Goal: Task Accomplishment & Management: Complete application form

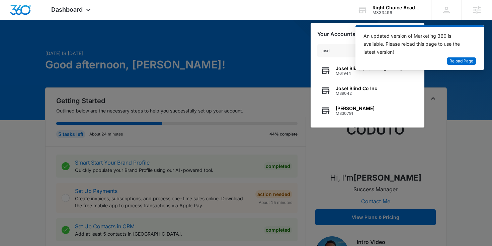
click at [182, 107] on div at bounding box center [246, 123] width 492 height 246
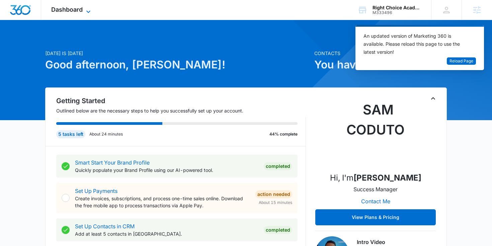
click at [78, 9] on span "Dashboard" at bounding box center [66, 9] width 31 height 7
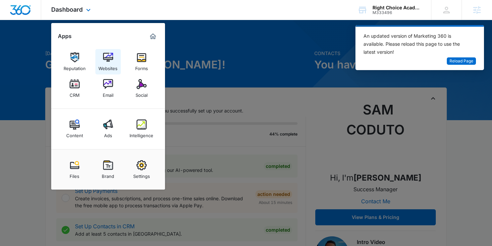
click at [115, 62] on link "Websites" at bounding box center [107, 61] width 25 height 25
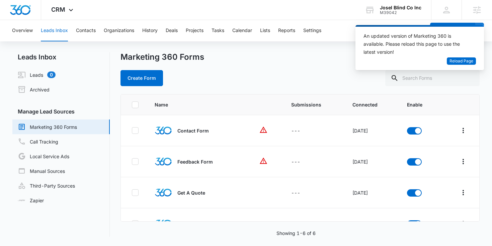
scroll to position [23, 0]
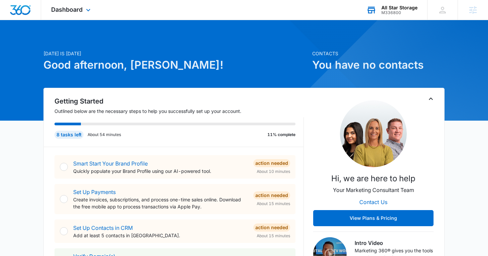
click at [368, 13] on icon at bounding box center [372, 10] width 10 height 10
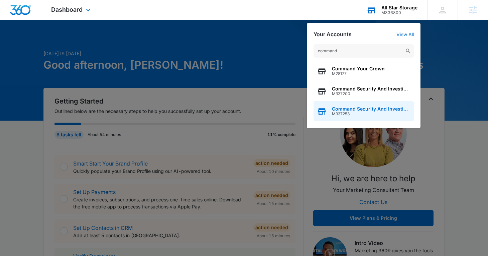
type input "command"
click at [356, 110] on span "Command Security And Investigations" at bounding box center [371, 108] width 79 height 5
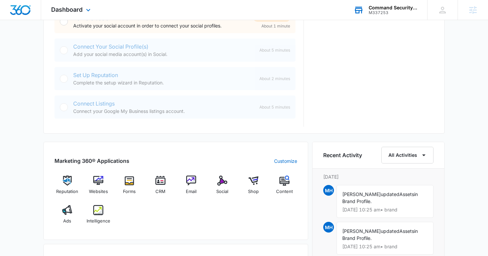
scroll to position [313, 0]
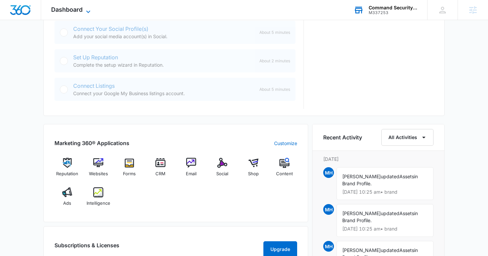
click at [80, 12] on span "Dashboard" at bounding box center [66, 9] width 31 height 7
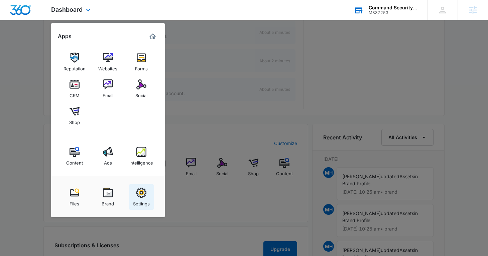
click at [147, 199] on div "Settings" at bounding box center [141, 201] width 17 height 9
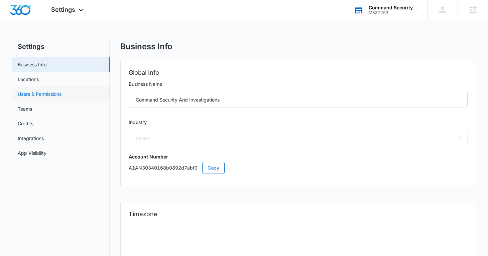
select select "33"
select select "US"
select select "America/[GEOGRAPHIC_DATA]"
click at [56, 92] on link "Users & Permissions" at bounding box center [40, 93] width 44 height 7
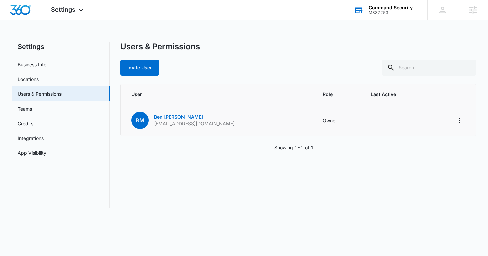
click at [174, 125] on p "paguardservices@gmail.com" at bounding box center [194, 123] width 81 height 7
click at [70, 7] on span "Settings" at bounding box center [63, 9] width 24 height 7
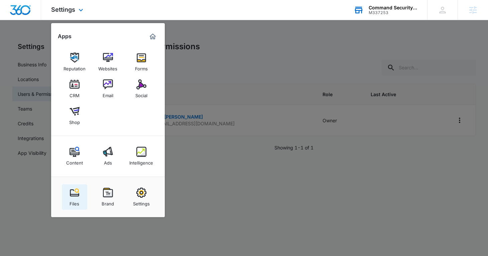
click at [76, 196] on img at bounding box center [75, 192] width 10 height 10
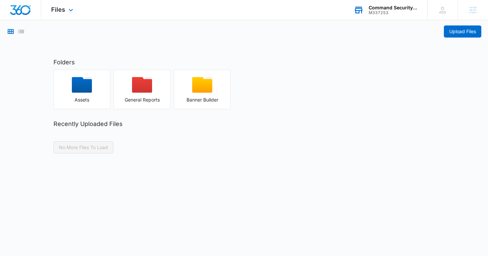
click at [23, 12] on img "Dashboard" at bounding box center [20, 10] width 21 height 10
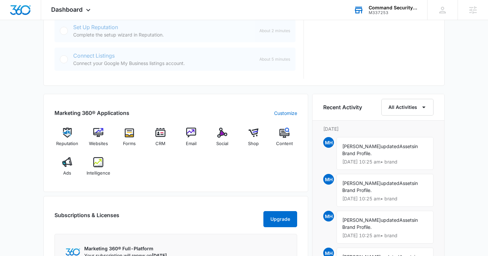
scroll to position [346, 0]
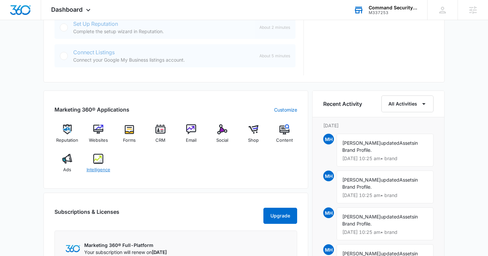
click at [99, 165] on div "Intelligence" at bounding box center [99, 166] width 26 height 24
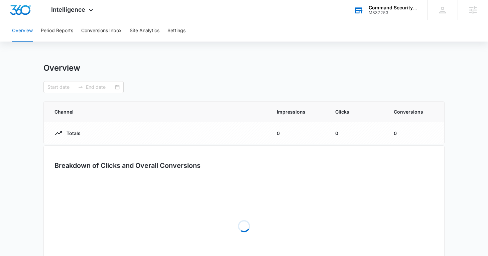
type input "08/04/2025"
type input "09/03/2025"
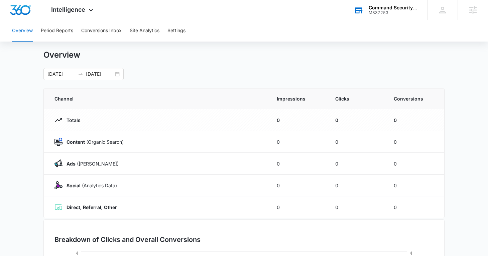
scroll to position [14, 0]
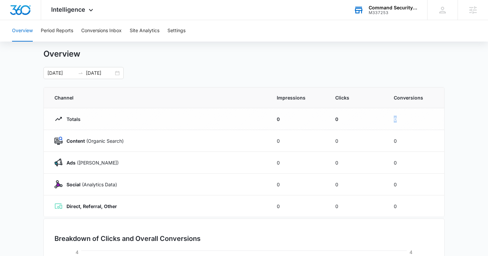
drag, startPoint x: 392, startPoint y: 116, endPoint x: 416, endPoint y: 116, distance: 24.1
click at [416, 116] on td "0" at bounding box center [415, 119] width 59 height 22
drag, startPoint x: 66, startPoint y: 139, endPoint x: 174, endPoint y: 138, distance: 108.4
click at [173, 139] on div "Content (Organic Search)" at bounding box center [158, 140] width 206 height 8
click at [144, 37] on button "Site Analytics" at bounding box center [145, 30] width 30 height 21
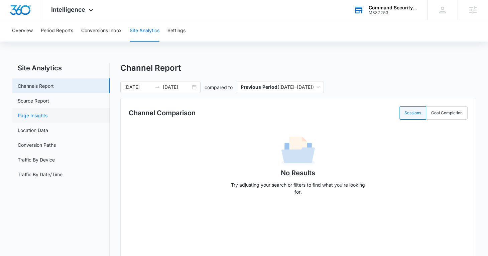
click at [44, 117] on link "Page Insights" at bounding box center [33, 115] width 30 height 7
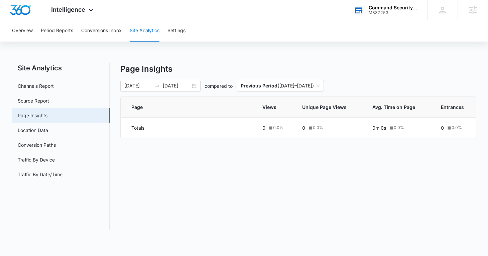
click at [367, 7] on div "Command Security And Investigations M337253 Your Accounts View All" at bounding box center [386, 10] width 84 height 20
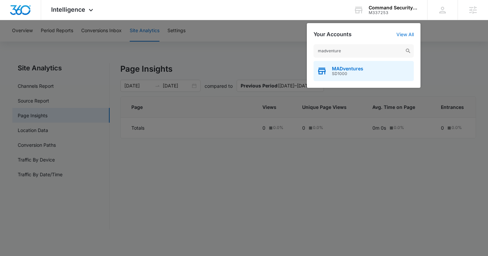
type input "madventure"
click at [356, 74] on span "SD1000" at bounding box center [347, 73] width 31 height 5
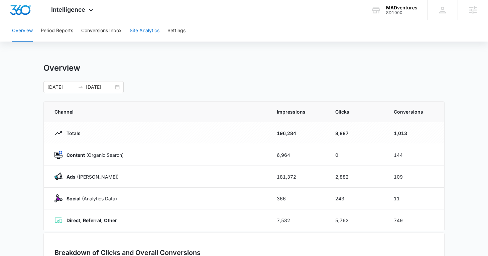
click at [141, 28] on button "Site Analytics" at bounding box center [145, 30] width 30 height 21
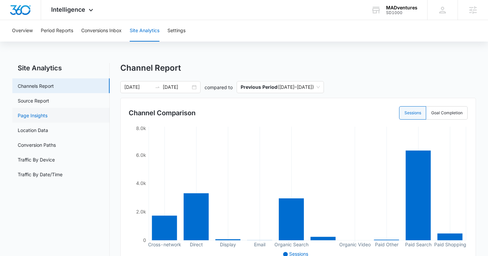
click at [29, 118] on link "Page Insights" at bounding box center [33, 115] width 30 height 7
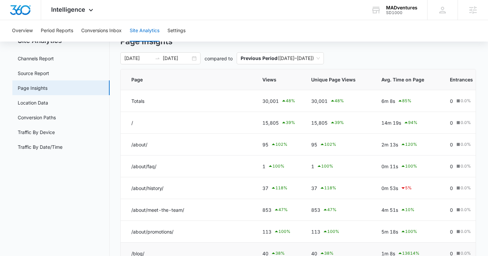
scroll to position [27, 0]
click at [377, 10] on icon at bounding box center [377, 10] width 8 height 5
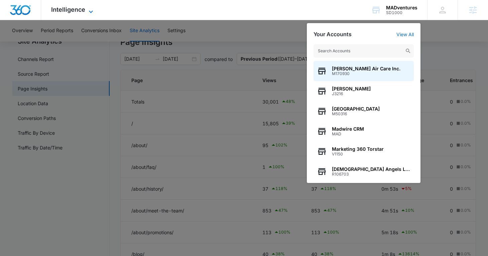
click at [74, 11] on span "Intelligence" at bounding box center [68, 9] width 34 height 7
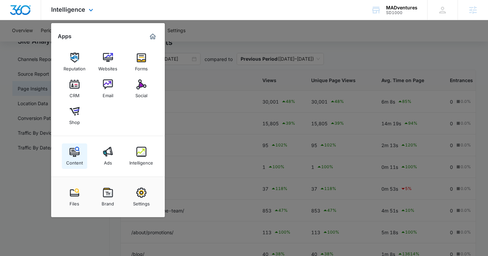
click at [71, 155] on img at bounding box center [75, 151] width 10 height 10
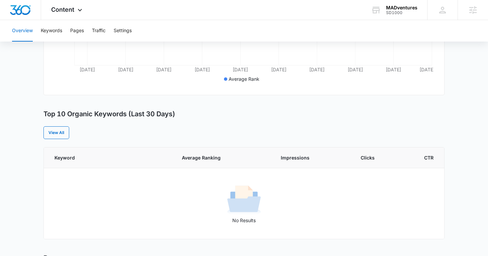
scroll to position [201, 0]
drag, startPoint x: 43, startPoint y: 114, endPoint x: 203, endPoint y: 116, distance: 160.2
click at [203, 116] on main "Overview Overall Organic Performance (Last 30 Days) Compared to: Jul 6, 2025 - …" at bounding box center [244, 120] width 488 height 517
click at [53, 33] on button "Keywords" at bounding box center [51, 30] width 21 height 21
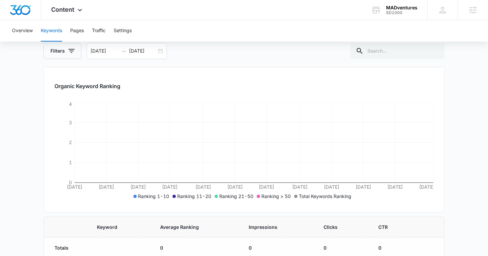
scroll to position [70, 0]
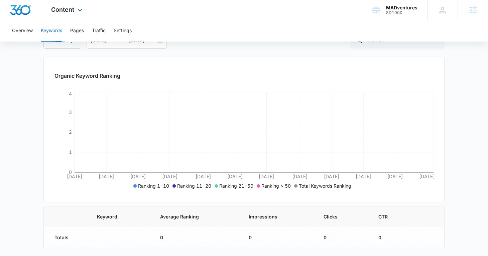
click at [16, 8] on img "Dashboard" at bounding box center [20, 10] width 21 height 10
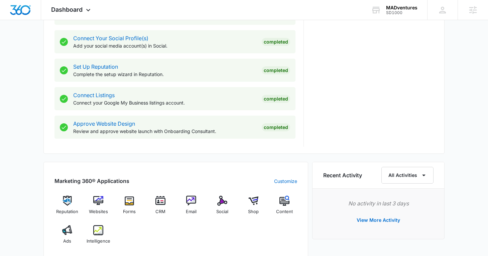
scroll to position [303, 0]
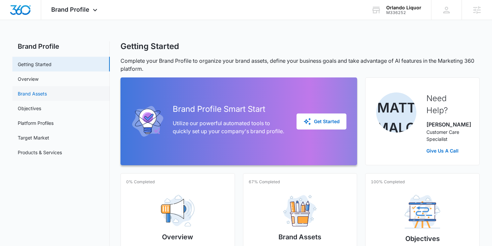
click at [42, 92] on link "Brand Assets" at bounding box center [32, 93] width 29 height 7
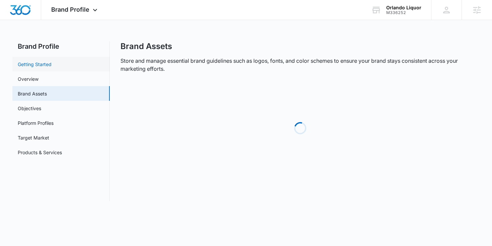
click at [46, 64] on link "Getting Started" at bounding box center [35, 64] width 34 height 7
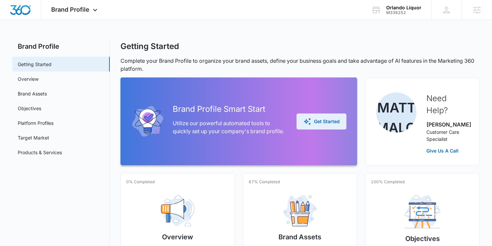
click at [317, 125] on button "Get Started" at bounding box center [321, 122] width 50 height 16
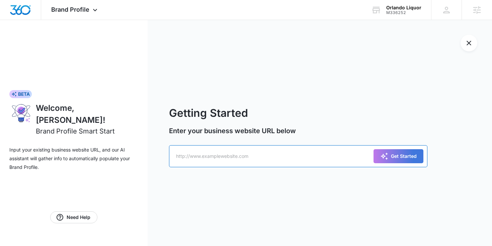
click at [260, 155] on input "text" at bounding box center [298, 156] width 258 height 22
paste input "m336252orlandoliquor.mywebsites360.com"
type input "m336252orlandoliquor.mywebsites360.com"
click at [373, 149] on button "Get Started" at bounding box center [398, 156] width 50 height 14
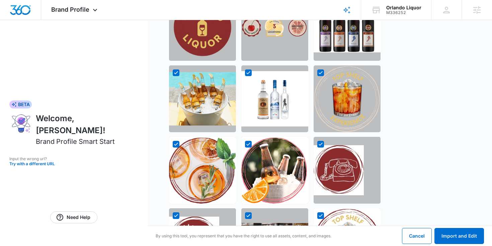
scroll to position [745, 0]
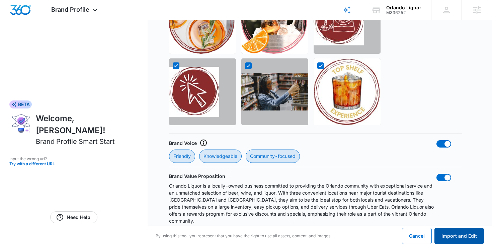
click at [447, 231] on button "Import and Edit" at bounding box center [458, 236] width 49 height 16
click at [435, 231] on div "Cancel Loading Import and Edit" at bounding box center [437, 236] width 93 height 16
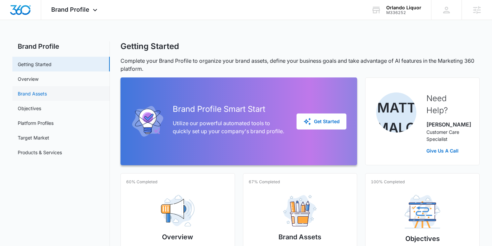
click at [37, 90] on link "Brand Assets" at bounding box center [32, 93] width 29 height 7
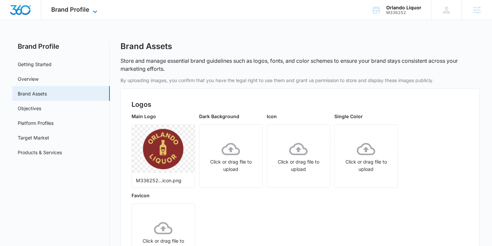
click at [76, 10] on span "Brand Profile" at bounding box center [70, 9] width 38 height 7
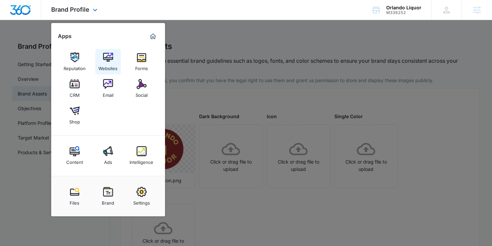
click at [111, 70] on div "Websites" at bounding box center [107, 67] width 19 height 9
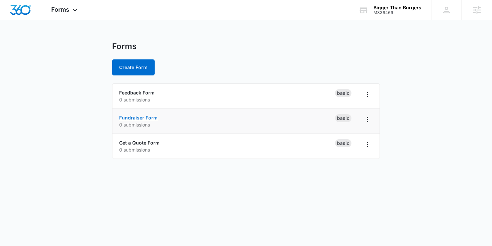
click at [138, 115] on link "Fundraiser Form" at bounding box center [138, 118] width 38 height 6
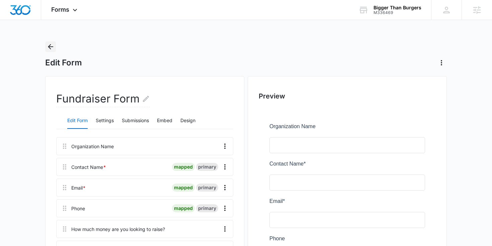
click at [52, 46] on icon "Back" at bounding box center [50, 47] width 8 height 8
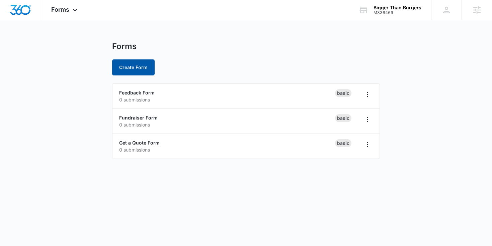
click at [124, 71] on button "Create Form" at bounding box center [133, 68] width 42 height 16
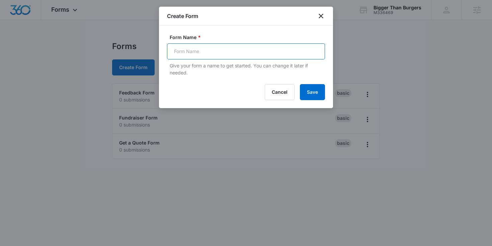
click at [209, 55] on input "Form Name *" at bounding box center [246, 51] width 158 height 16
type input "Donation Form"
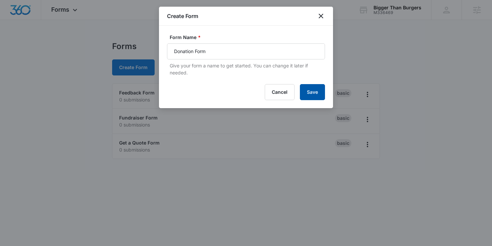
click at [320, 95] on button "Save" at bounding box center [312, 92] width 25 height 16
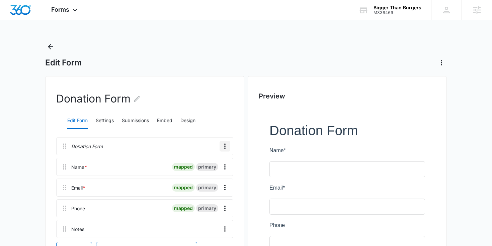
click at [225, 146] on icon "Overflow Menu" at bounding box center [225, 146] width 8 height 8
click at [205, 163] on div "Edit" at bounding box center [207, 165] width 14 height 5
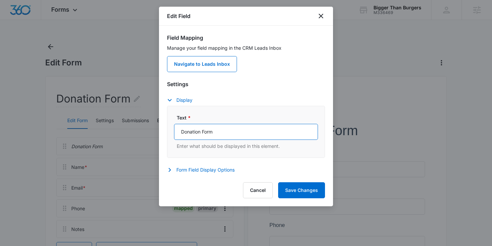
drag, startPoint x: 200, startPoint y: 132, endPoint x: 238, endPoint y: 132, distance: 38.1
click at [238, 132] on input "Donation Form" at bounding box center [246, 132] width 144 height 16
type input "Donation"
click at [319, 17] on icon "close" at bounding box center [320, 16] width 5 height 5
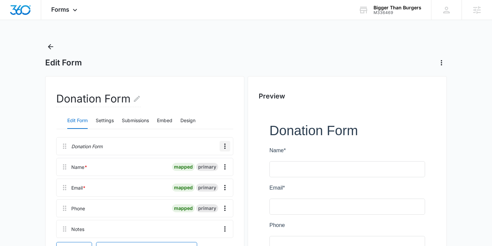
click at [222, 148] on icon "Overflow Menu" at bounding box center [225, 146] width 8 height 8
click at [203, 173] on div "Delete" at bounding box center [207, 175] width 14 height 5
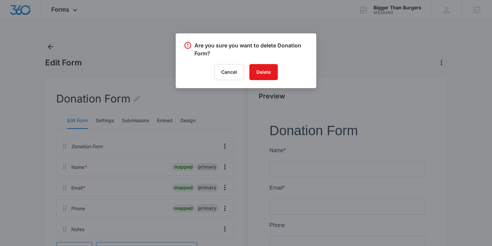
click at [267, 61] on div "Are you sure you want to delete Donation Form? Cancel Delete" at bounding box center [246, 60] width 140 height 55
click at [266, 72] on button "Delete" at bounding box center [263, 72] width 28 height 16
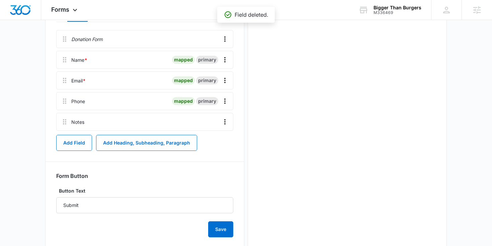
scroll to position [111, 0]
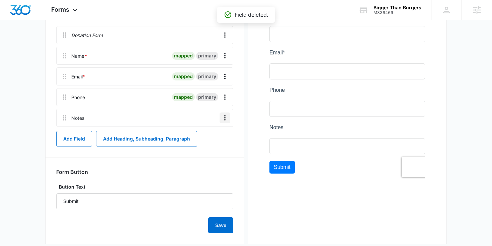
click at [226, 119] on icon "Overflow Menu" at bounding box center [225, 118] width 8 height 8
click at [197, 134] on button "Edit" at bounding box center [211, 137] width 38 height 10
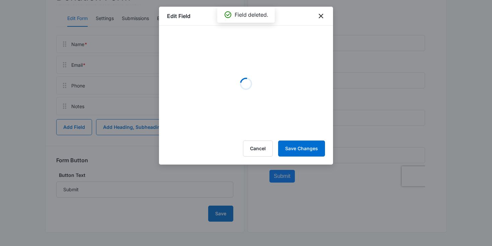
scroll to position [102, 0]
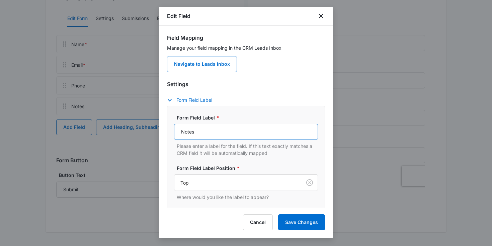
click at [229, 129] on input "Notes" at bounding box center [246, 132] width 144 height 16
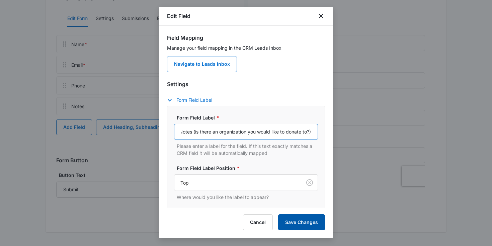
type input "Notes (is there an organization you would like to donate to?)"
click at [292, 219] on button "Save Changes" at bounding box center [301, 223] width 47 height 16
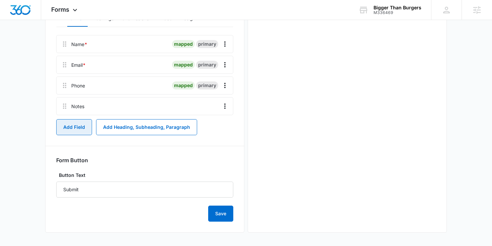
click at [69, 129] on button "Add Field" at bounding box center [74, 127] width 36 height 16
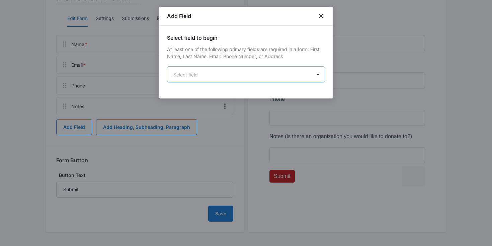
click at [204, 73] on body "Forms Apps Reputation Websites Forms CRM Email Social Shop Content Ads Intellig…" at bounding box center [246, 72] width 492 height 349
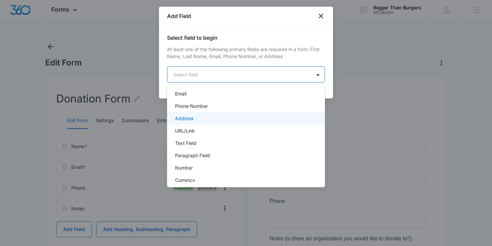
scroll to position [169, 0]
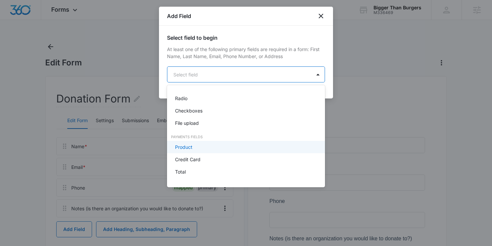
click at [197, 146] on div "Product" at bounding box center [245, 147] width 140 height 7
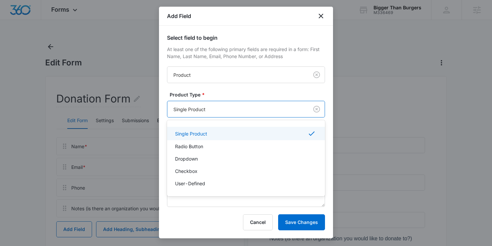
click at [202, 112] on div at bounding box center [236, 109] width 126 height 8
click at [201, 186] on p "User-Defined" at bounding box center [190, 183] width 30 height 7
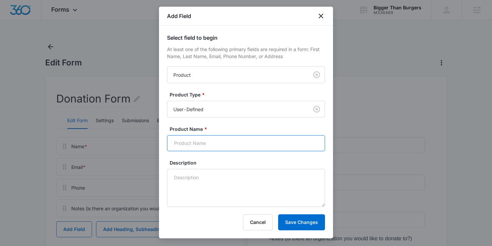
click at [197, 142] on input "Product Name *" at bounding box center [246, 143] width 158 height 16
type input "Donation Amount"
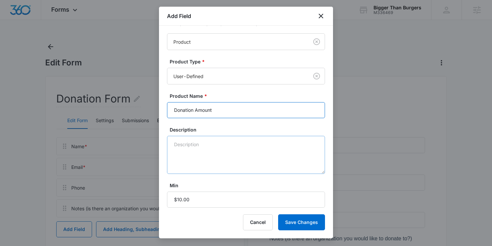
scroll to position [101, 0]
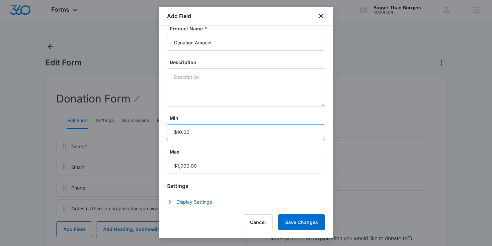
click at [204, 134] on input "Min" at bounding box center [246, 132] width 158 height 16
type input "$5.00"
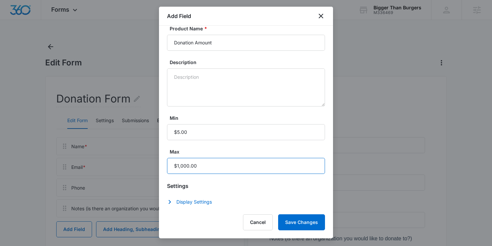
click at [179, 166] on input "Max" at bounding box center [246, 166] width 158 height 16
type input "$20,000.00"
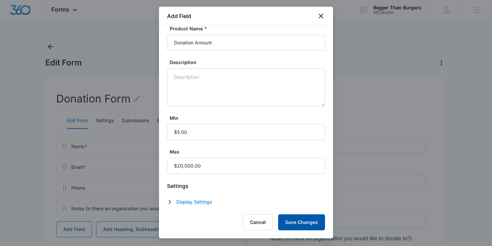
click at [296, 223] on button "Save Changes" at bounding box center [301, 223] width 47 height 16
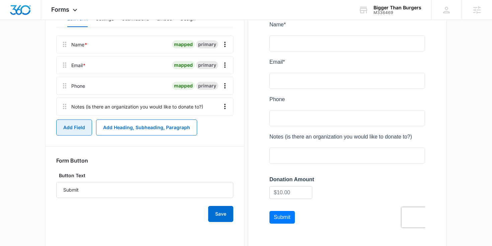
scroll to position [125, 0]
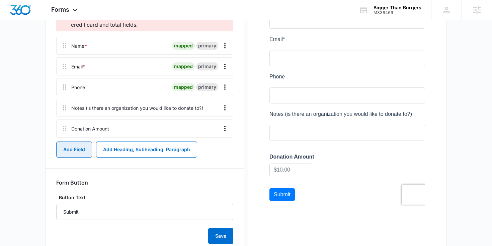
click at [77, 152] on button "Add Field" at bounding box center [74, 150] width 36 height 16
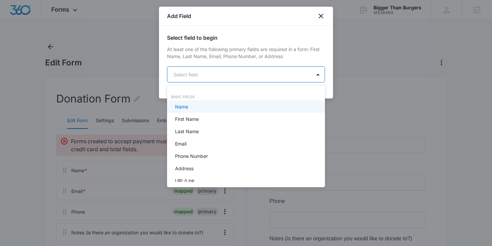
scroll to position [0, 0]
click at [200, 76] on body "Forms Apps Reputation Websites Forms CRM Email Social Shop Content Ads Intellig…" at bounding box center [246, 123] width 492 height 246
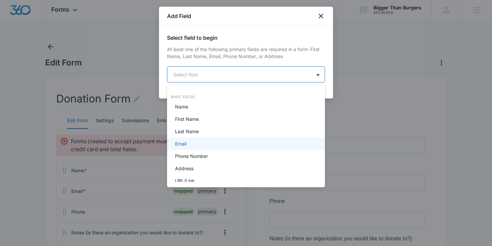
scroll to position [169, 0]
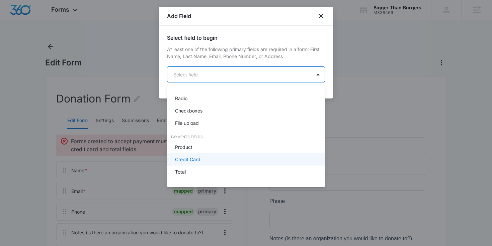
click at [202, 160] on div "Credit Card" at bounding box center [245, 159] width 140 height 7
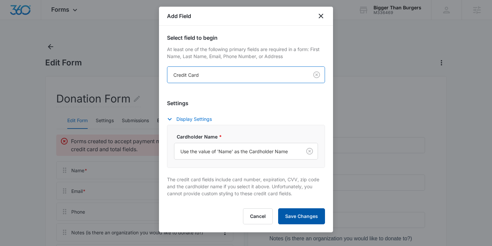
click at [296, 213] on button "Save Changes" at bounding box center [301, 217] width 47 height 16
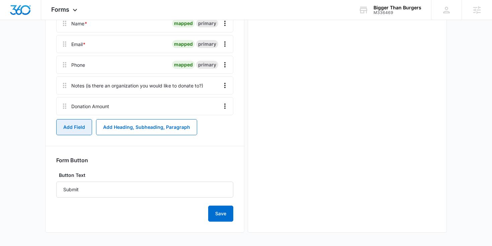
scroll to position [147, 0]
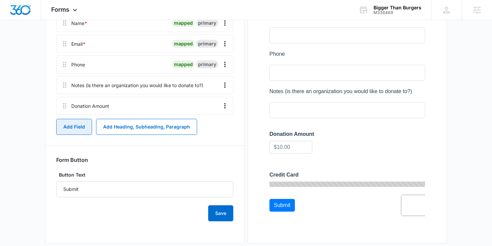
click at [74, 124] on button "Add Field" at bounding box center [74, 127] width 36 height 16
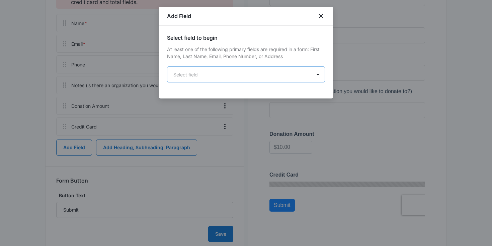
scroll to position [0, 0]
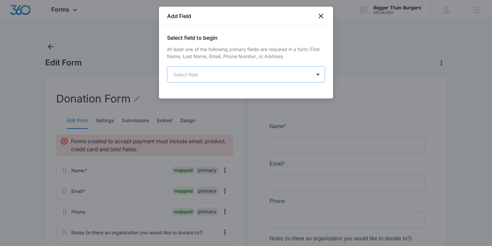
click at [187, 74] on body "Forms Apps Reputation Websites Forms CRM Email Social Shop Content Ads Intellig…" at bounding box center [246, 207] width 492 height 414
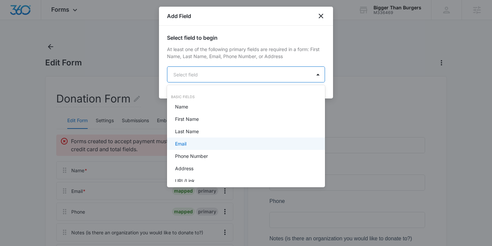
scroll to position [157, 0]
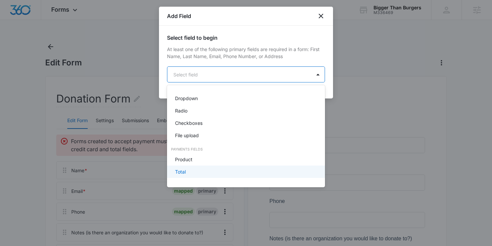
click at [195, 169] on div "Total" at bounding box center [245, 172] width 140 height 7
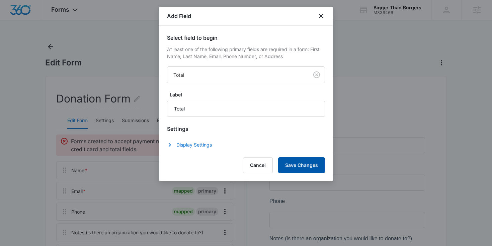
click at [302, 171] on button "Save Changes" at bounding box center [301, 166] width 47 height 16
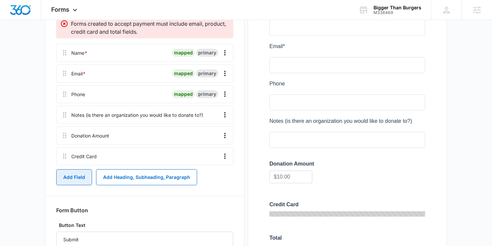
scroll to position [0, 0]
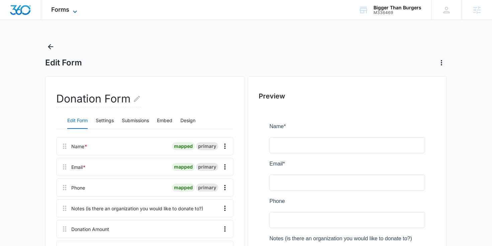
click at [64, 10] on span "Forms" at bounding box center [60, 9] width 18 height 7
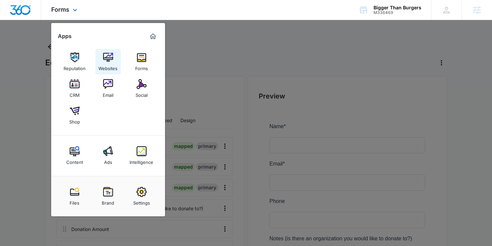
click at [104, 62] on img at bounding box center [108, 58] width 10 height 10
